Goal: Communication & Community: Answer question/provide support

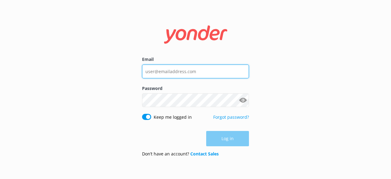
type input "[EMAIL_ADDRESS][DOMAIN_NAME]"
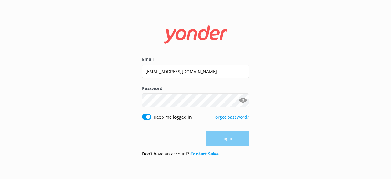
click at [228, 151] on div "Don’t have an account? Contact Sales" at bounding box center [195, 153] width 107 height 7
click at [226, 143] on button "Log in" at bounding box center [227, 138] width 43 height 15
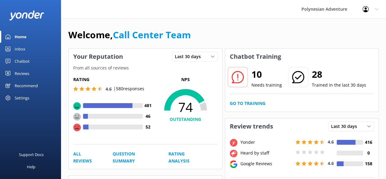
click at [21, 50] on div "Inbox" at bounding box center [20, 49] width 11 height 12
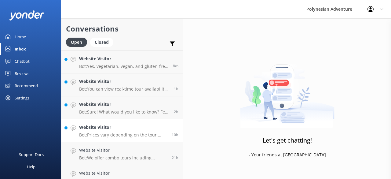
click at [119, 133] on p "Bot: Prices vary depending on the tour, date, group size, and fare type. For th…" at bounding box center [123, 134] width 88 height 5
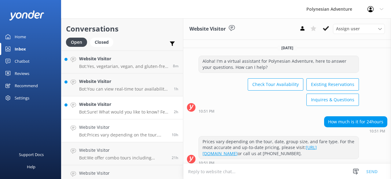
click at [115, 105] on h4 "Website Visitor" at bounding box center [124, 104] width 90 height 7
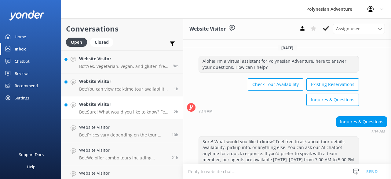
scroll to position [21, 0]
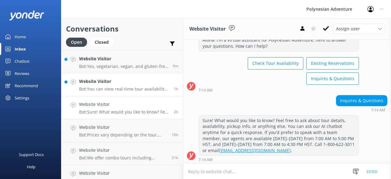
click at [127, 87] on p "Bot: You can view real-time tour availability and book your Polynesian Adventur…" at bounding box center [124, 88] width 90 height 5
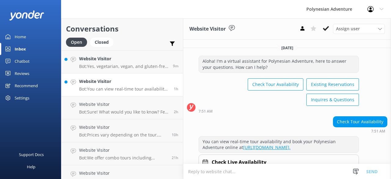
scroll to position [29, 0]
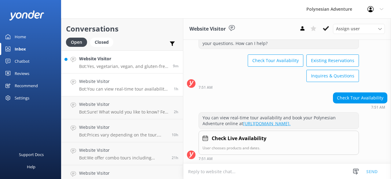
click at [117, 72] on link "Website Visitor Bot: Yes, vegetarian, vegan, and gluten-free meal options are a…" at bounding box center [122, 61] width 122 height 23
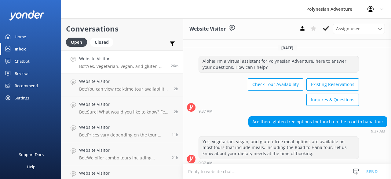
scroll to position [3, 0]
